Goal: Find specific page/section: Find specific page/section

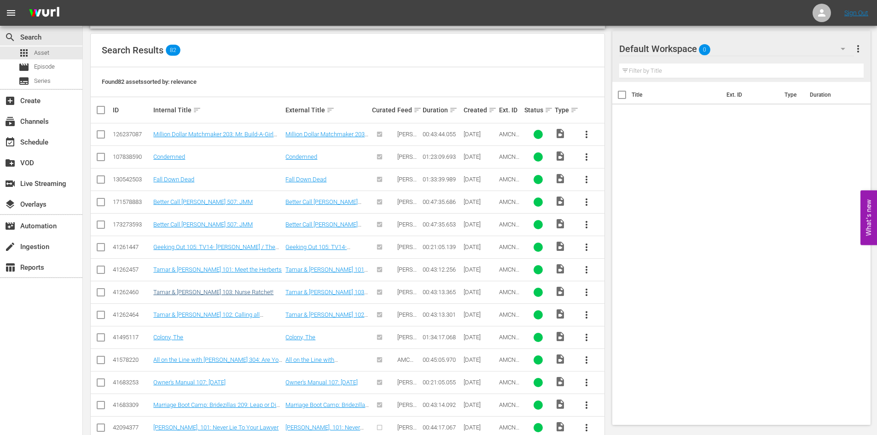
scroll to position [164, 0]
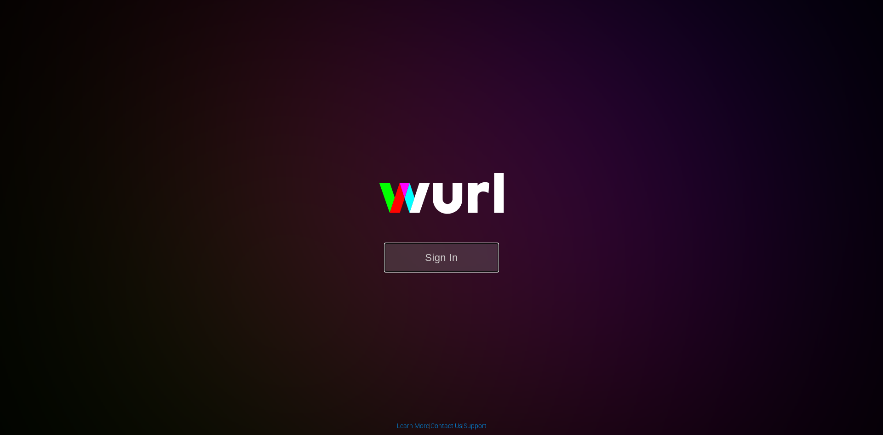
click at [427, 258] on button "Sign In" at bounding box center [441, 257] width 115 height 30
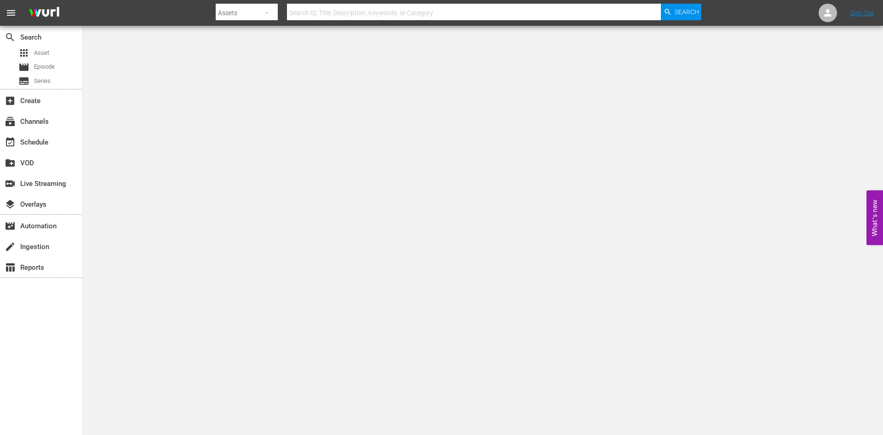
click at [365, 7] on input "text" at bounding box center [474, 13] width 374 height 22
type input "d"
click at [56, 49] on div "apps Asset" at bounding box center [41, 52] width 82 height 13
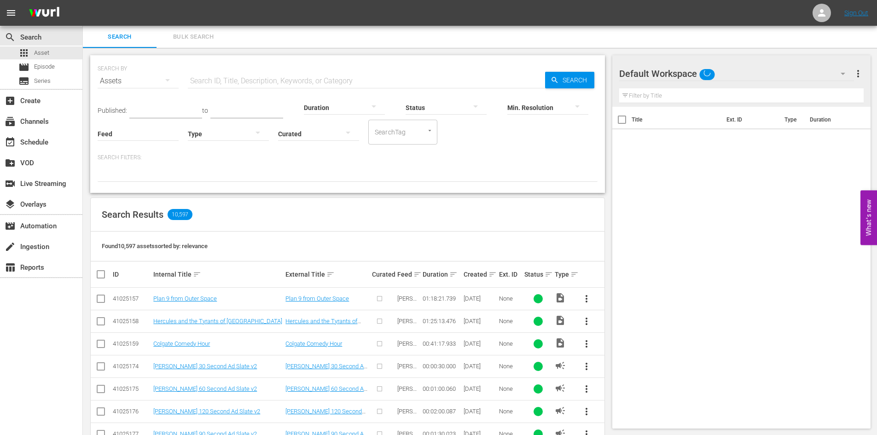
click at [256, 81] on input "text" at bounding box center [366, 81] width 357 height 22
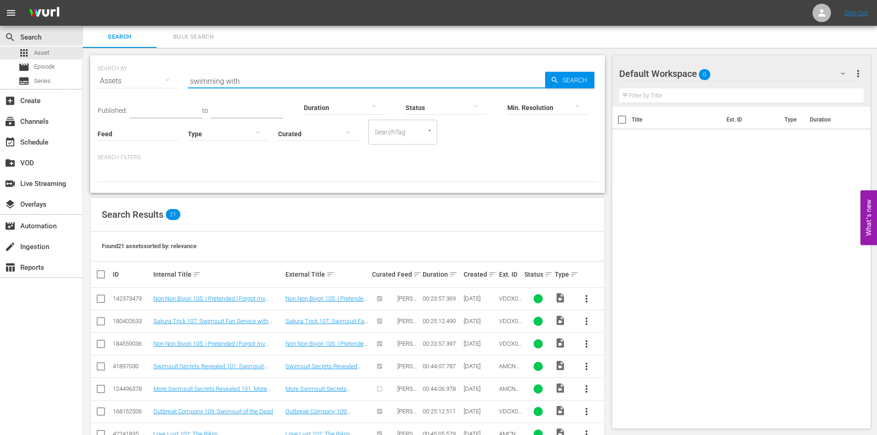
click at [248, 78] on input "swimming with" at bounding box center [366, 81] width 357 height 22
drag, startPoint x: 248, startPoint y: 78, endPoint x: 116, endPoint y: 59, distance: 132.5
click at [116, 59] on div "SEARCH BY Search By Assets Search ID, Title, Description, Keywords, or Category…" at bounding box center [348, 75] width 500 height 33
type input "how to build a"
